Goal: Information Seeking & Learning: Learn about a topic

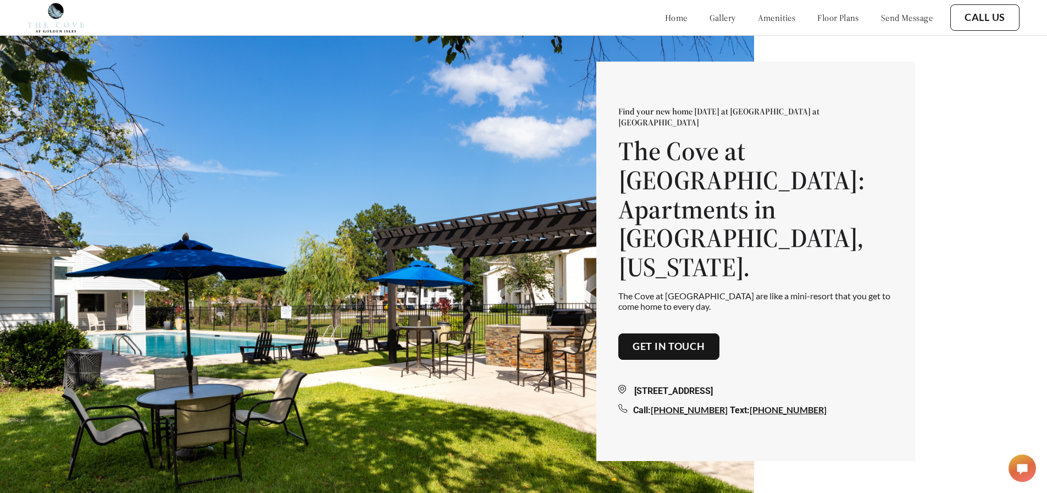
click at [821, 17] on link "floor plans" at bounding box center [838, 17] width 42 height 11
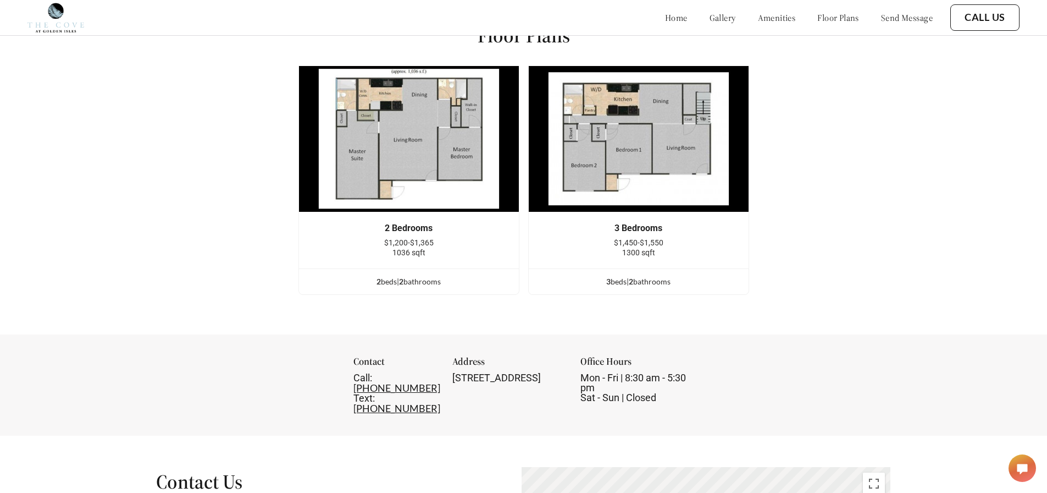
scroll to position [1425, 0]
click at [669, 146] on img at bounding box center [638, 138] width 221 height 147
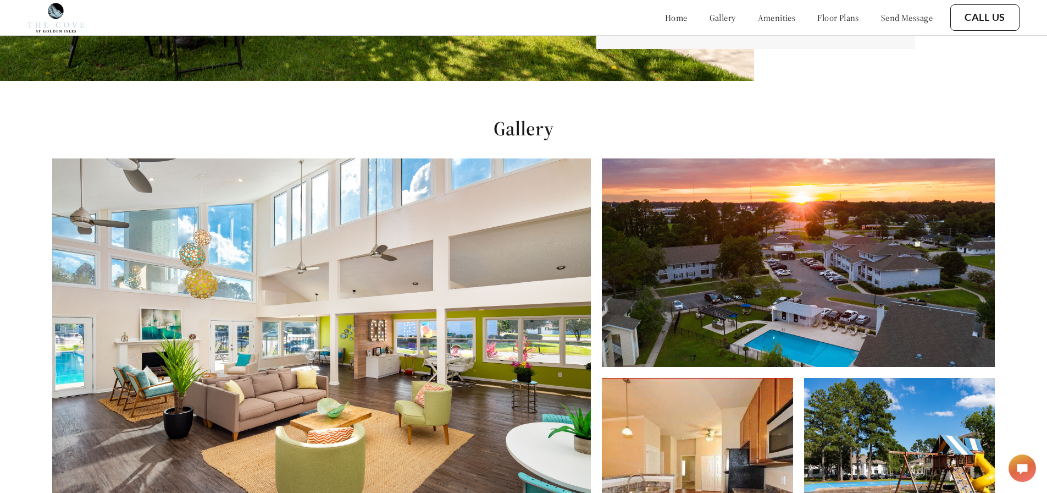
scroll to position [275, 0]
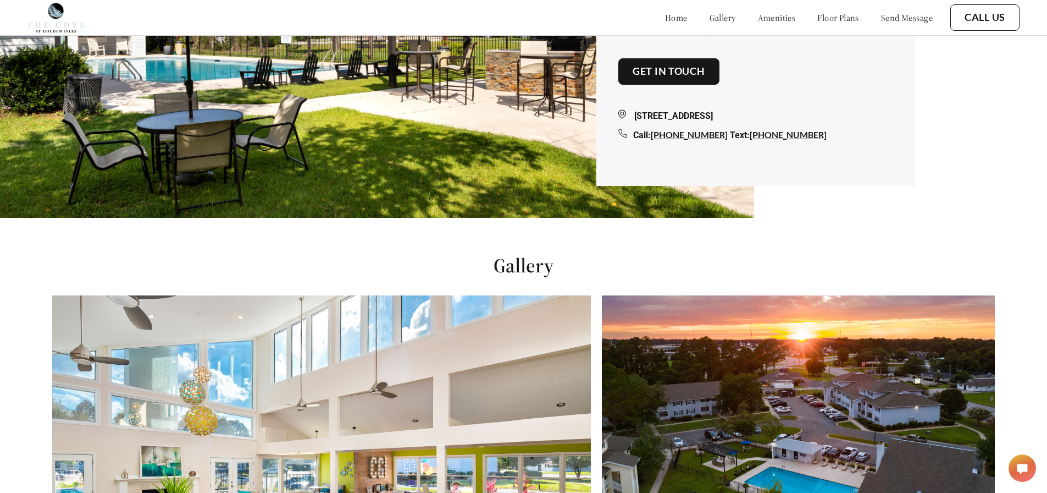
click at [817, 18] on link "floor plans" at bounding box center [838, 17] width 42 height 11
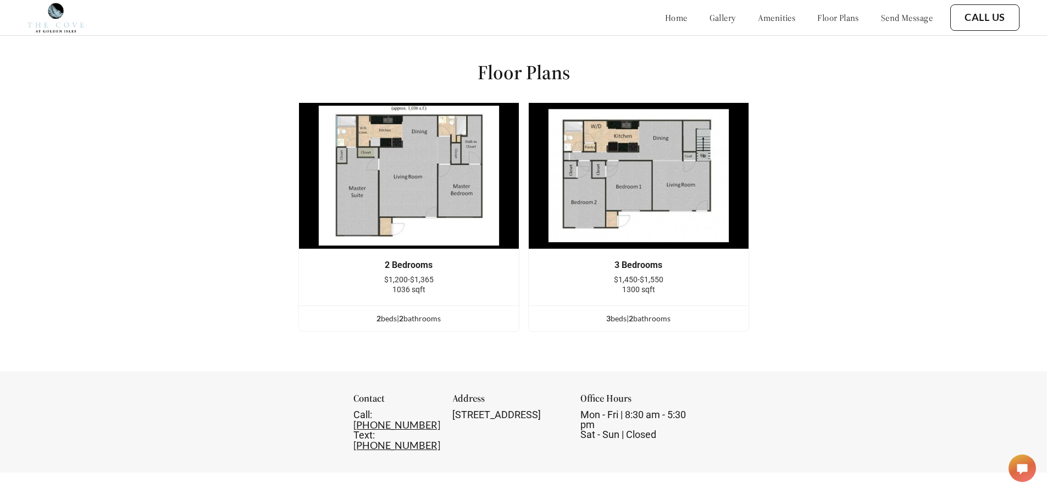
scroll to position [1425, 0]
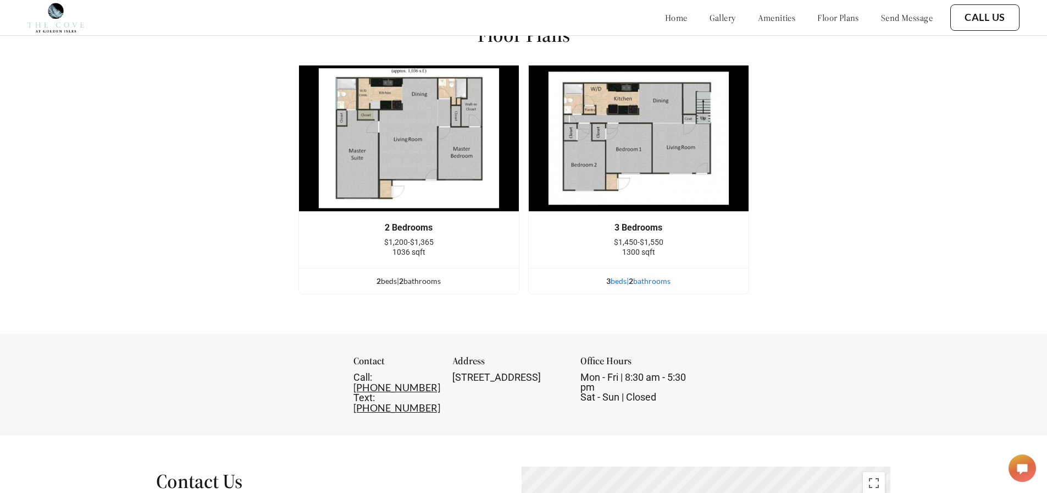
click at [644, 287] on div "3 bed s | 2 bathroom s" at bounding box center [639, 281] width 220 height 12
click at [618, 287] on div "3 bed s | 2 bathroom s" at bounding box center [639, 281] width 220 height 12
click at [643, 180] on img at bounding box center [638, 138] width 221 height 147
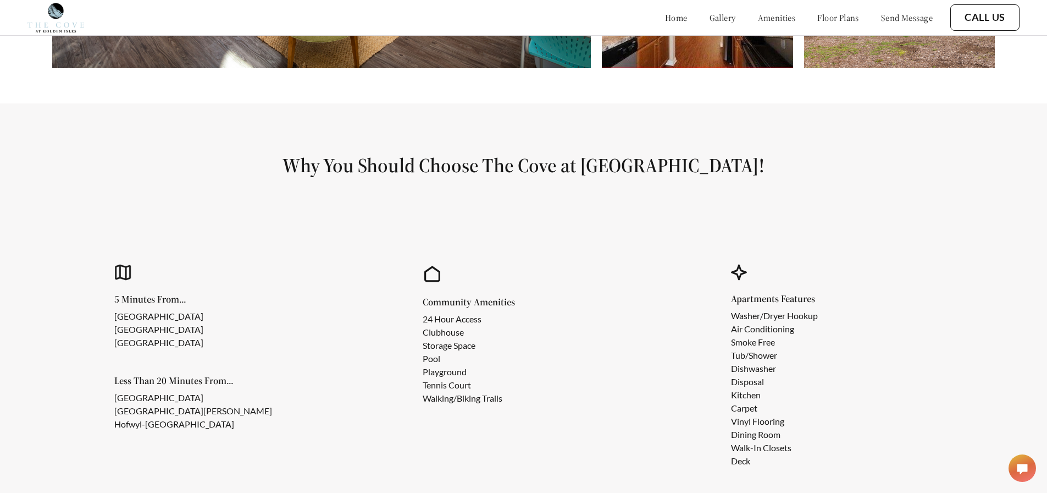
scroll to position [875, 0]
